Goal: Register for event/course

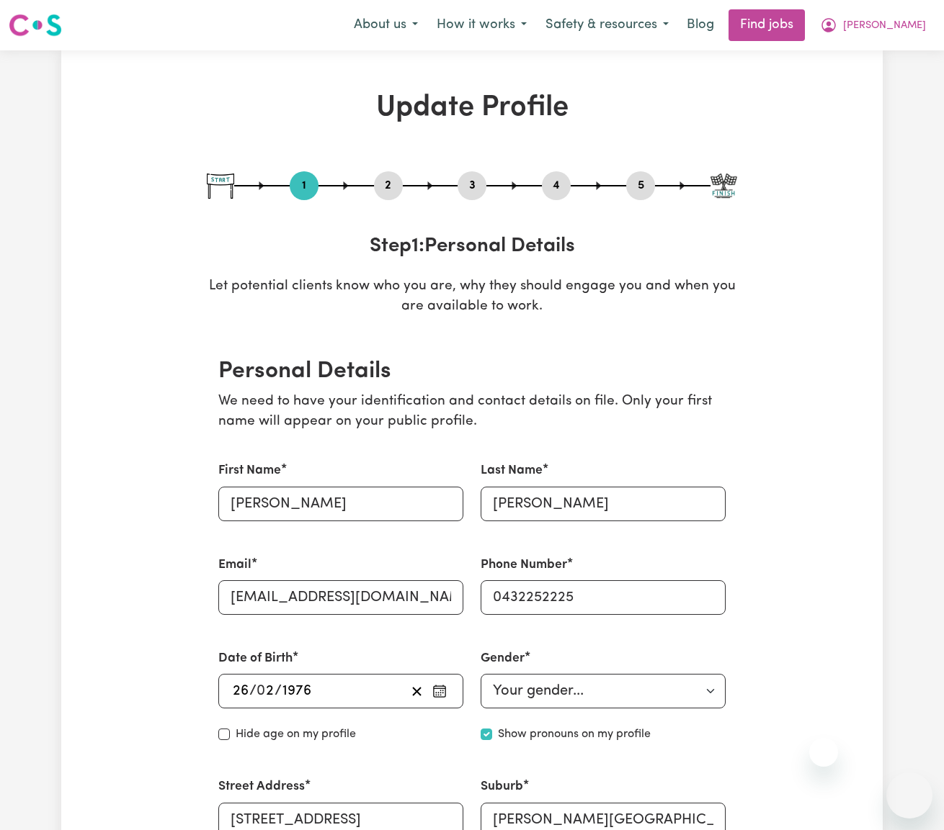
select select "[DEMOGRAPHIC_DATA]"
select select "[DEMOGRAPHIC_DATA] Citizen"
select select "Embarking on a career change into the care industry"
select select "58"
select select "83"
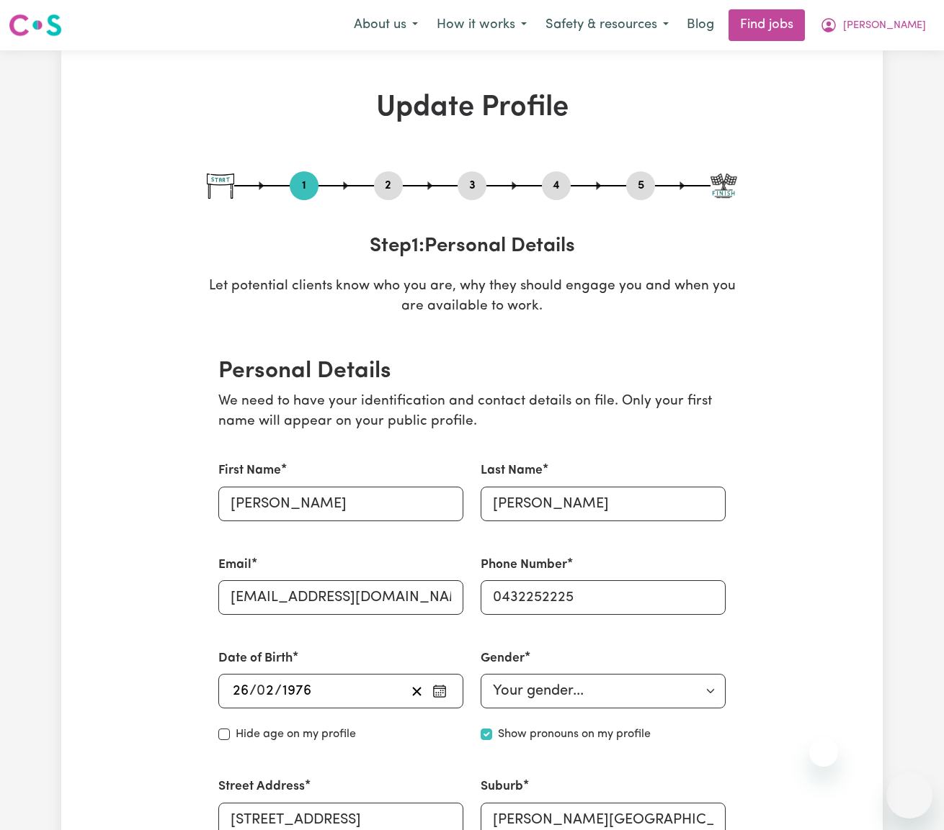
select select "93"
select select "110"
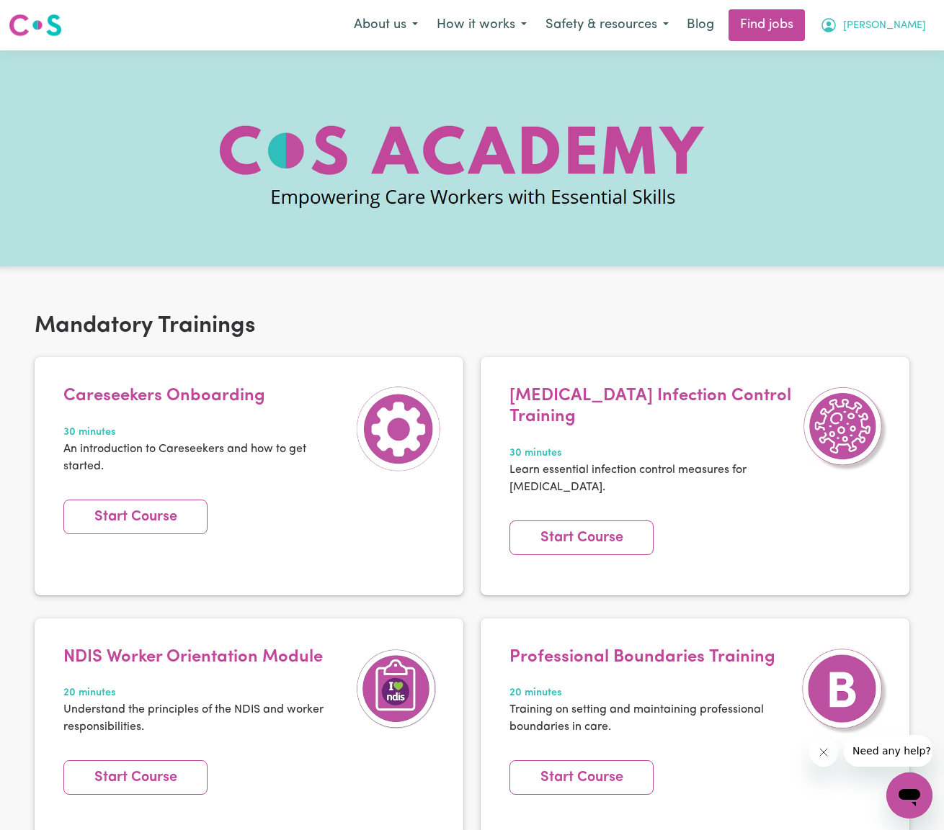
click at [911, 29] on span "[PERSON_NAME]" at bounding box center [884, 26] width 83 height 16
click at [885, 54] on link "My Account" at bounding box center [877, 55] width 114 height 27
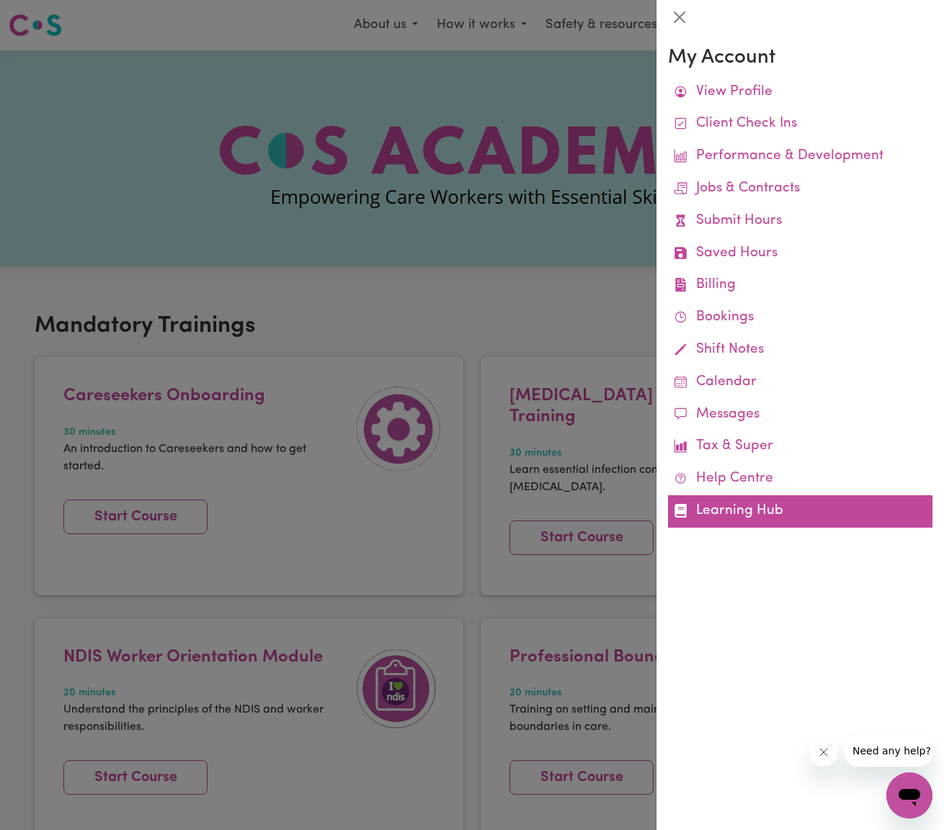
click at [755, 501] on link "Learning Hub" at bounding box center [800, 512] width 264 height 32
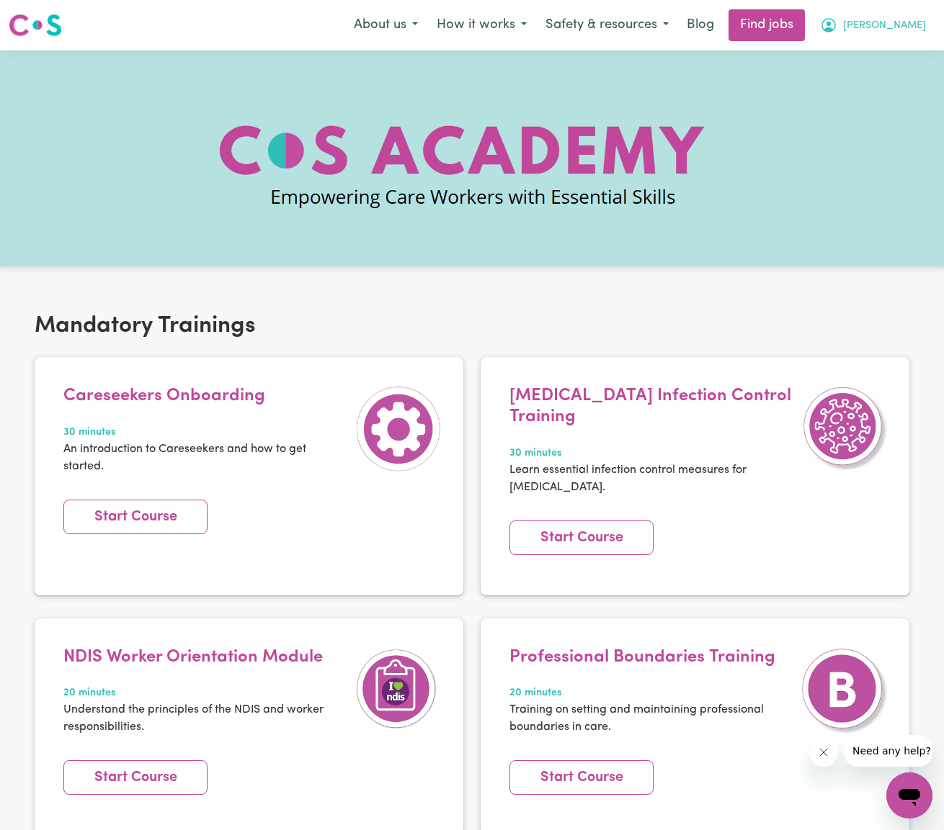
click at [913, 24] on span "[PERSON_NAME]" at bounding box center [884, 26] width 83 height 16
click at [874, 56] on link "My Account" at bounding box center [877, 55] width 114 height 27
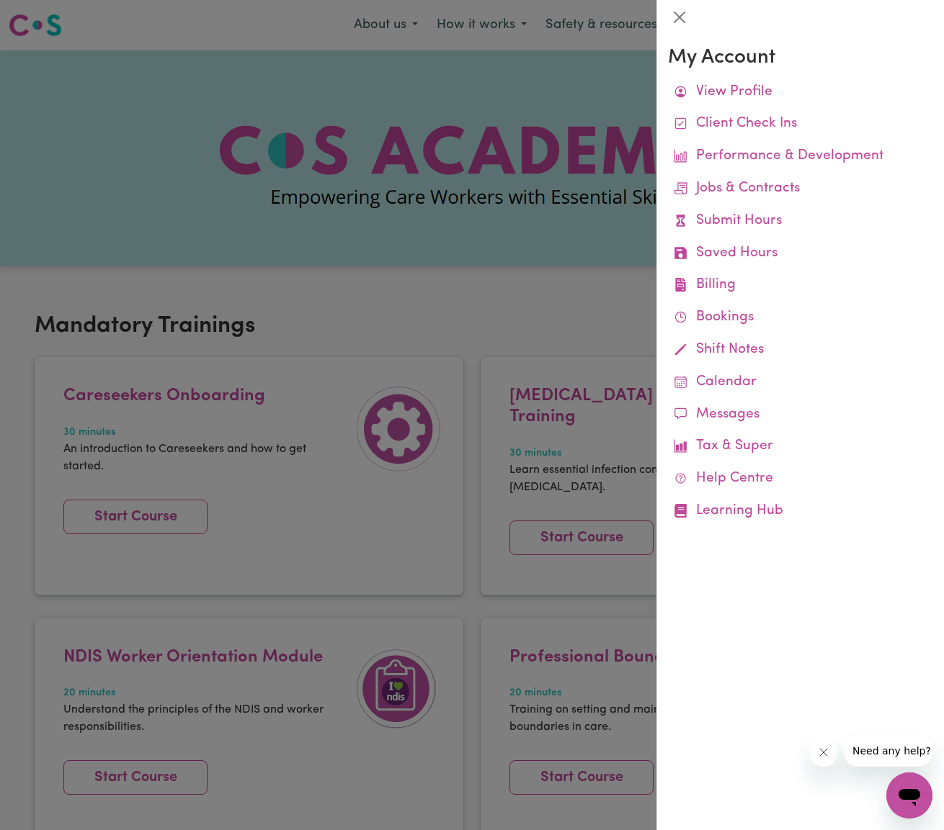
click at [390, 187] on div at bounding box center [472, 415] width 944 height 830
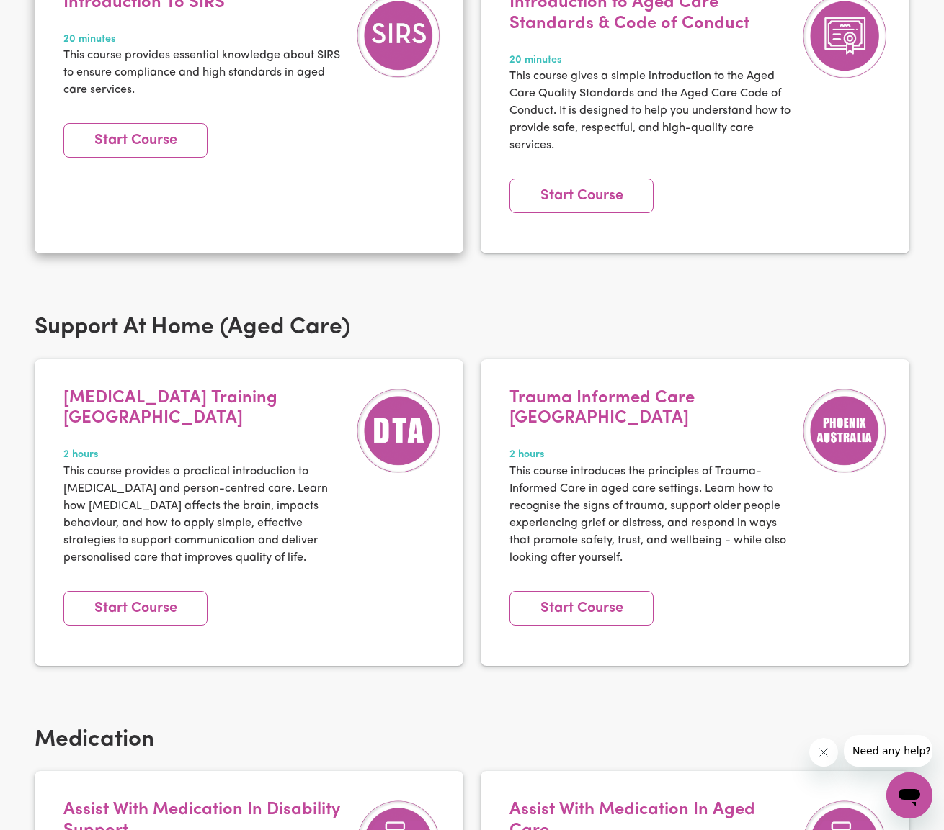
scroll to position [949, 0]
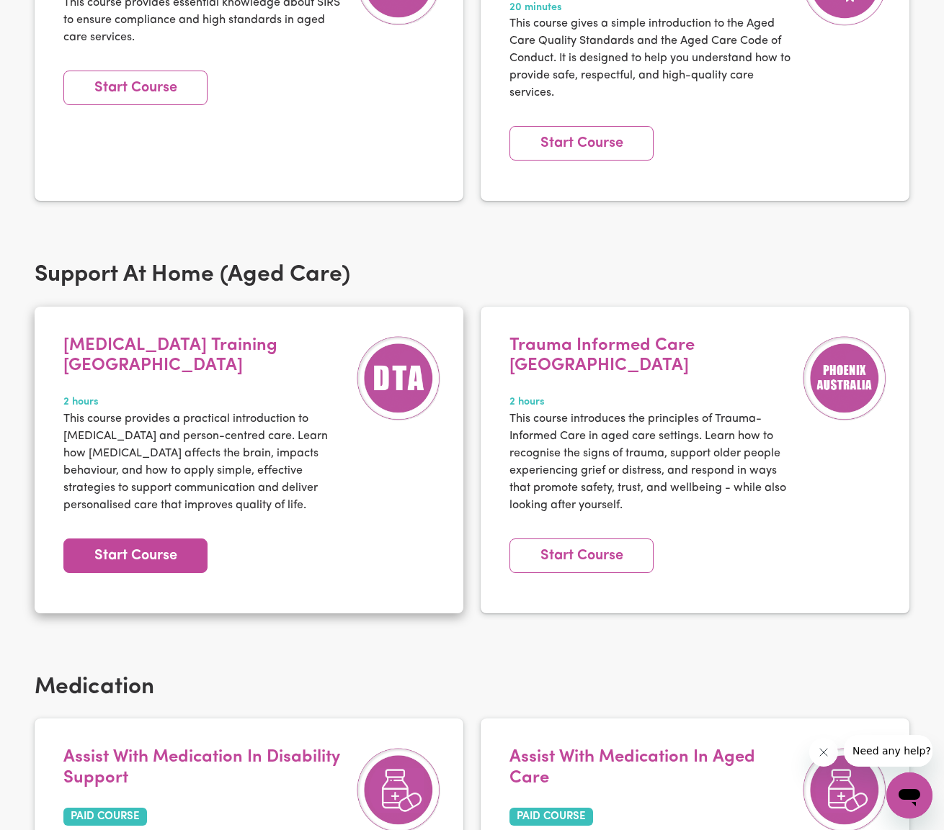
click at [150, 539] on link "Start Course" at bounding box center [135, 556] width 144 height 35
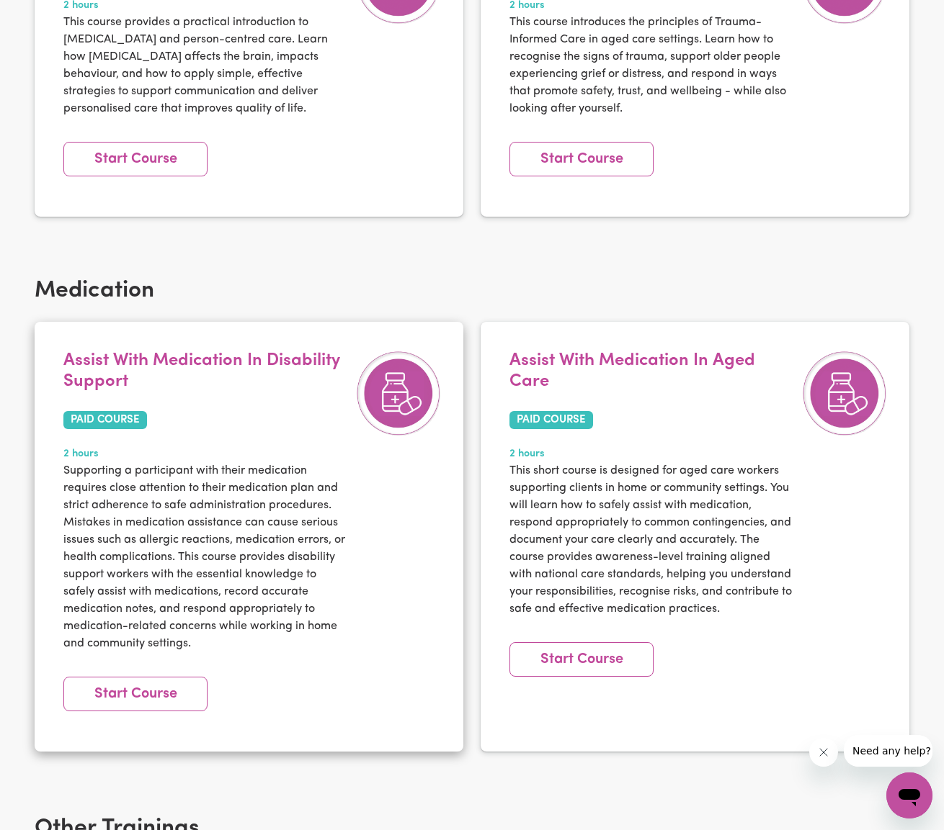
scroll to position [1353, 0]
